Goal: Task Accomplishment & Management: Manage account settings

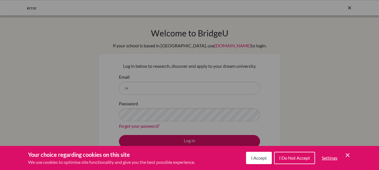
click at [152, 89] on div "Cookie Preferences" at bounding box center [189, 85] width 379 height 170
click at [258, 159] on span "I Accept" at bounding box center [259, 157] width 16 height 5
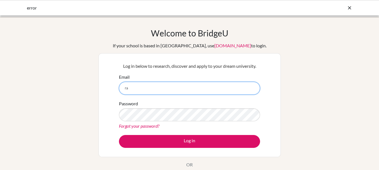
click at [157, 84] on input "ra" at bounding box center [189, 88] width 141 height 13
type input "ramsundar.matang@sxc.edu.np"
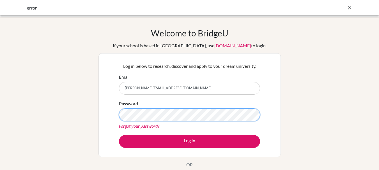
click at [119, 135] on button "Log in" at bounding box center [189, 141] width 141 height 13
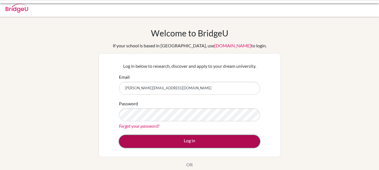
click at [163, 142] on button "Log in" at bounding box center [189, 141] width 141 height 13
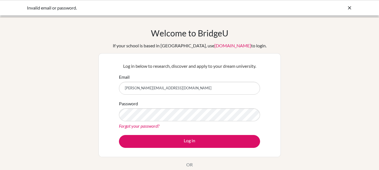
click at [142, 127] on link "Forgot your password?" at bounding box center [139, 125] width 40 height 5
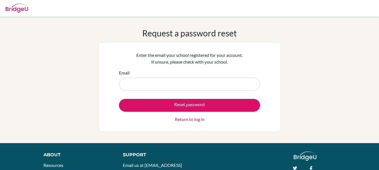
click at [149, 87] on input "Email" at bounding box center [189, 84] width 141 height 13
type input "[PERSON_NAME][EMAIL_ADDRESS][DOMAIN_NAME]"
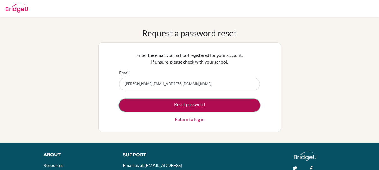
click at [173, 103] on button "Reset password" at bounding box center [189, 105] width 141 height 13
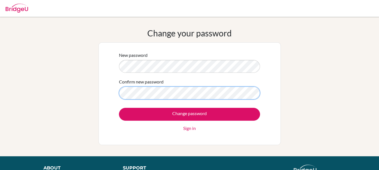
click at [119, 108] on input "Change password" at bounding box center [189, 114] width 141 height 13
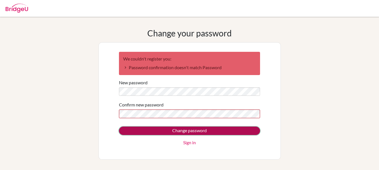
click at [185, 129] on input "Change password" at bounding box center [189, 131] width 141 height 8
click at [193, 132] on input "Change password" at bounding box center [189, 131] width 141 height 8
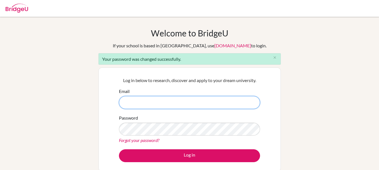
click at [172, 107] on input "Email" at bounding box center [189, 102] width 141 height 13
type input "[PERSON_NAME][EMAIL_ADDRESS][DOMAIN_NAME]"
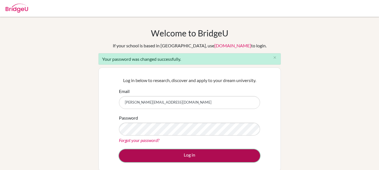
click at [193, 154] on button "Log in" at bounding box center [189, 155] width 141 height 13
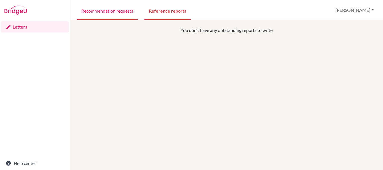
click at [117, 10] on link "Recommendation requests" at bounding box center [107, 10] width 61 height 19
